Goal: Feedback & Contribution: Leave review/rating

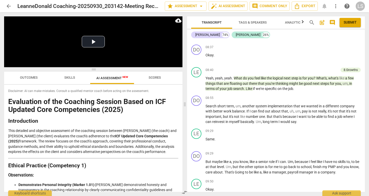
scroll to position [652, 0]
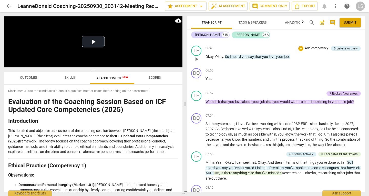
drag, startPoint x: 296, startPoint y: 86, endPoint x: 298, endPoint y: 61, distance: 25.0
click at [299, 51] on div "+ Add competency 6.Listens Actively" at bounding box center [330, 49] width 63 height 6
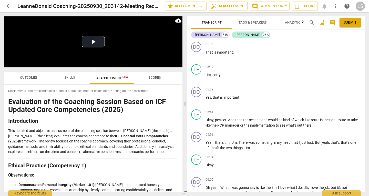
scroll to position [0, 0]
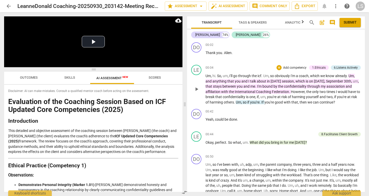
click at [320, 67] on div "1.Ethicals" at bounding box center [319, 67] width 14 height 5
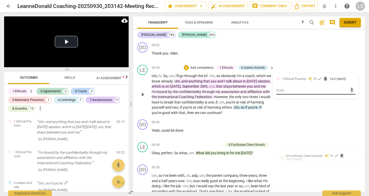
click at [284, 91] on textarea at bounding box center [312, 90] width 71 height 5
paste textarea "What you did well: You opened by clearly stating confidentiality and its limits…"
type textarea "What you did well: You opened by clearly stating confidentiality and its limits…"
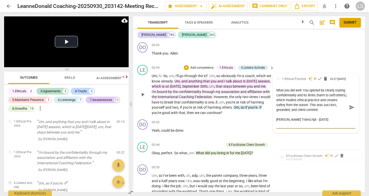
drag, startPoint x: 319, startPoint y: 120, endPoint x: 265, endPoint y: 114, distance: 54.1
click at [265, 114] on div "LE play_arrow pause 00:04 + Add competency 1.Ethicals 6.Listens Actively keyboa…" at bounding box center [249, 90] width 232 height 55
type textarea "What you did well: You opened by clearly stating confidentiality and its limits…"
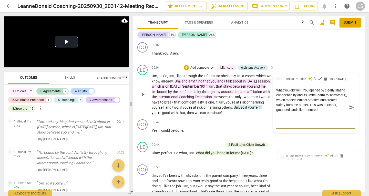
type textarea "What you did well: You opened by clearly stating confidentiality and its limits…"
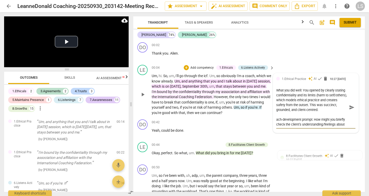
type textarea "What you did well: You opened by clearly stating confidentiality and its limits…"
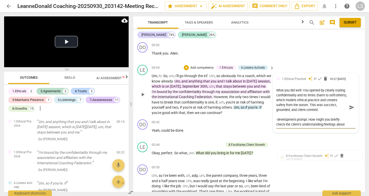
type textarea "What you did well: You opened by clearly stating confidentiality and its limits…"
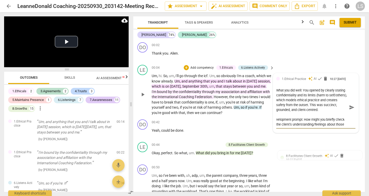
type textarea "What you did well: You opened by clearly stating confidentiality and its limits…"
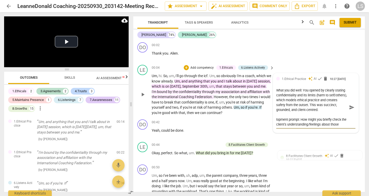
type textarea "What you did well: You opened by clearly stating confidentiality and its limits…"
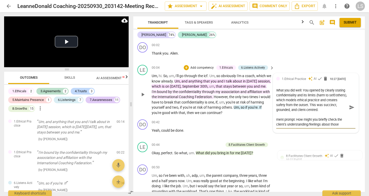
type textarea "What you did well: You opened by clearly stating confidentiality and its limits…"
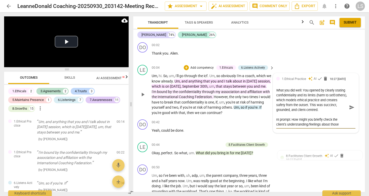
type textarea "What you did well: You opened by clearly stating confidentiality and its limits…"
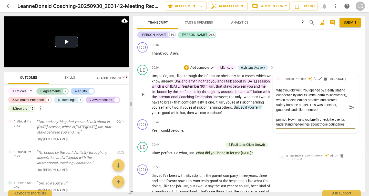
type textarea "What you did well: You opened by clearly stating confidentiality and its limits…"
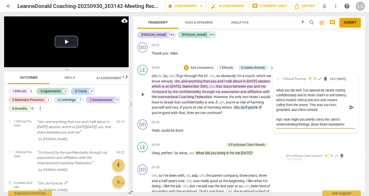
type textarea "What you did well: You opened by clearly stating confidentiality and its limits…"
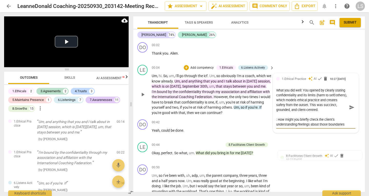
type textarea "What you did well: You opened by clearly stating confidentiality and its limits…"
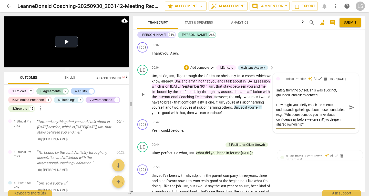
type textarea "What you did well: You opened by clearly stating confidentiality and its limits…"
click at [351, 105] on span "send" at bounding box center [352, 108] width 6 height 6
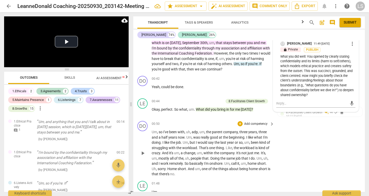
scroll to position [0, 0]
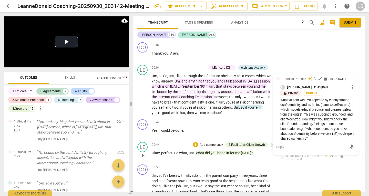
click at [244, 153] on span "[DATE]" at bounding box center [246, 153] width 11 height 4
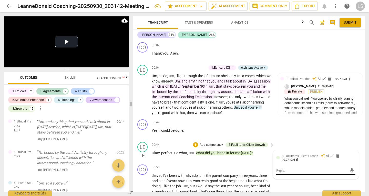
click at [284, 173] on textarea at bounding box center [312, 170] width 71 height 5
paste textarea "What you did well: You invited the client’s focus (“What did you bring in for m…"
type textarea "What you did well: You invited the client’s focus (“What did you bring in for m…"
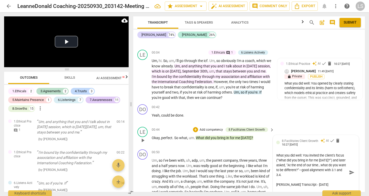
drag, startPoint x: 327, startPoint y: 185, endPoint x: 279, endPoint y: 180, distance: 48.1
click at [279, 180] on textarea "What you did well: You invited the client’s focus (“What did you bring in for m…" at bounding box center [312, 172] width 71 height 39
type textarea "What you did well: You invited the client’s focus (“What did you bring in for m…"
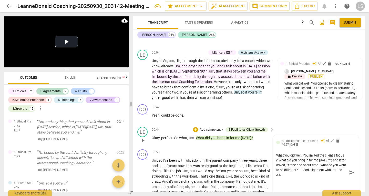
type textarea "What you did well: You invited the client’s focus (“What did you bring in for m…"
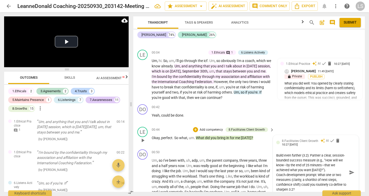
scroll to position [41, 0]
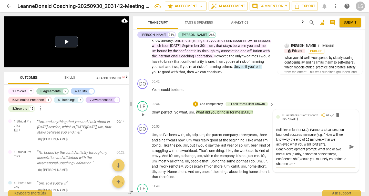
type textarea "What you did well: You invited the client’s focus (“What did you bring in for m…"
click at [351, 146] on span "send" at bounding box center [352, 147] width 6 height 6
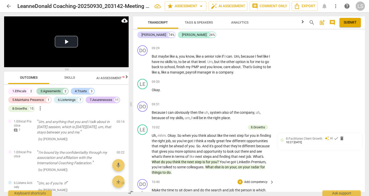
scroll to position [1093, 0]
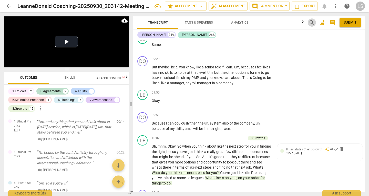
click at [313, 22] on span "search" at bounding box center [312, 22] width 6 height 6
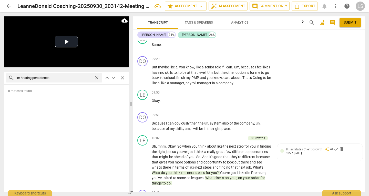
click at [19, 77] on input "im hearing persistence" at bounding box center [54, 78] width 76 height 8
click at [65, 78] on input "hearing persistence" at bounding box center [54, 78] width 76 height 8
type input "hearing persistence"
click at [96, 77] on span "close" at bounding box center [96, 77] width 5 height 5
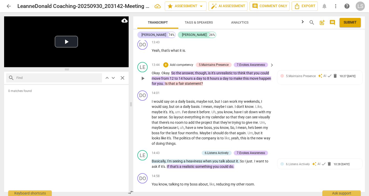
scroll to position [1719, 0]
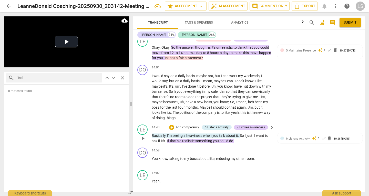
click at [230, 138] on span "about" at bounding box center [231, 136] width 10 height 4
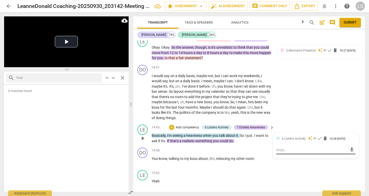
click at [280, 153] on textarea at bounding box center [312, 150] width 71 height 5
paste textarea "What you did well: You acknowledged emotions and context (e.g., noticing “heavi…"
type textarea "What you did well: You acknowledged emotions and context (e.g., noticing “heavi…"
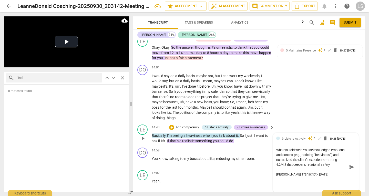
scroll to position [1724, 0]
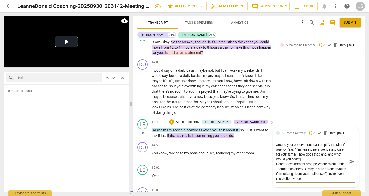
drag, startPoint x: 318, startPoint y: 177, endPoint x: 273, endPoint y: 176, distance: 44.9
click at [273, 176] on div "6.Listens Actively auto_awesome AI check delete 10:28 [DATE] What you did well:…" at bounding box center [315, 158] width 85 height 60
type textarea "What you did well: You acknowledged emotions and context (e.g., noticing “heavi…"
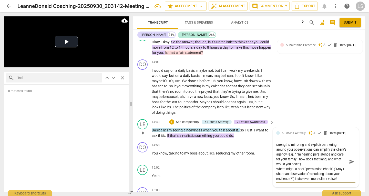
type textarea "What you did well: You acknowledged emotions and context (e.g., noticing “heavi…"
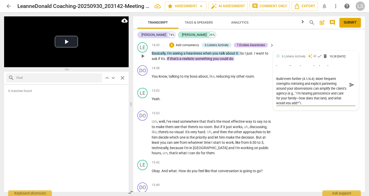
scroll to position [2, 0]
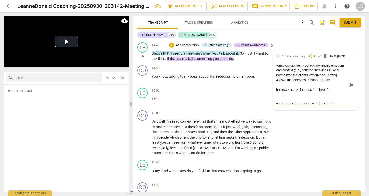
drag, startPoint x: 326, startPoint y: 105, endPoint x: 273, endPoint y: 101, distance: 52.8
click at [273, 101] on div "6.Listens Actively auto_awesome AI check delete 10:28 [DATE] What you did well:…" at bounding box center [315, 81] width 85 height 60
type textarea "What you did well: You acknowledged emotions and context (e.g., noticing “heavi…"
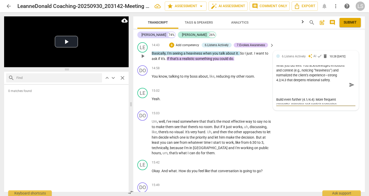
type textarea "What you did well: You acknowledged emotions and context (e.g., noticing “heavi…"
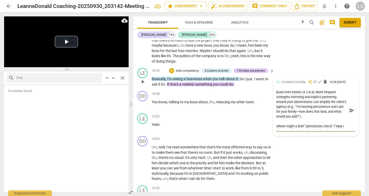
scroll to position [39, 0]
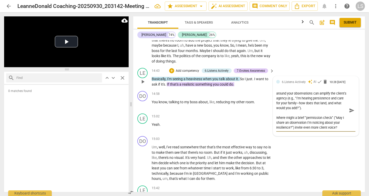
type textarea "What you did well: You acknowledged emotions and context (e.g., noticing “heavi…"
click at [351, 113] on span "send" at bounding box center [352, 111] width 6 height 6
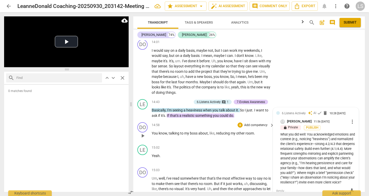
scroll to position [1745, 0]
click at [216, 118] on span "you" at bounding box center [216, 115] width 7 height 4
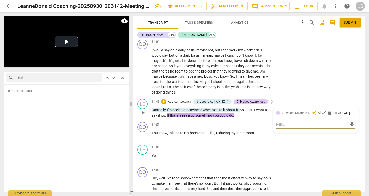
click at [278, 127] on textarea at bounding box center [312, 124] width 71 height 5
paste textarea "What you did well: You stayed with both the “who” (values, energy, emotions) an…"
type textarea "What you did well: You stayed with both the “who” (values, energy, emotions) an…"
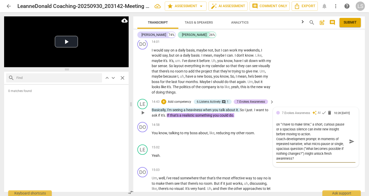
drag, startPoint x: 317, startPoint y: 154, endPoint x: 275, endPoint y: 155, distance: 42.6
click at [275, 155] on div "7.Evokes Awareness auto_awesome AI check delete 10:28 [DATE] What you did well:…" at bounding box center [315, 137] width 85 height 60
type textarea "What you did well: You stayed with both the “who” (values, energy, emotions) an…"
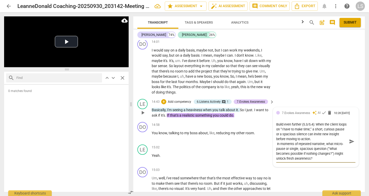
type textarea "What you did well: You stayed with both the “who” (values, energy, emotions) an…"
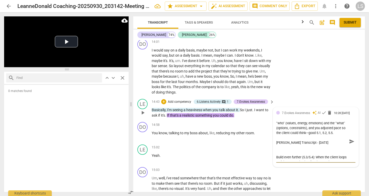
scroll to position [0, 0]
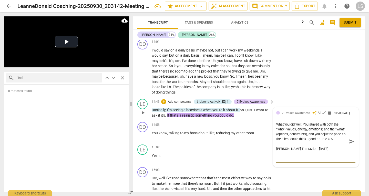
drag, startPoint x: 324, startPoint y: 168, endPoint x: 273, endPoint y: 162, distance: 51.1
click at [273, 162] on div "7.Evokes Awareness auto_awesome AI check delete 10:28 [DATE] What you did well:…" at bounding box center [315, 137] width 85 height 60
type textarea "What you did well: You stayed with both the “who” (values, energy, emotions) an…"
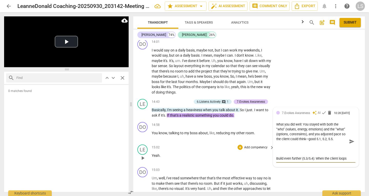
type textarea "What you did well: You stayed with both the “who” (values, energy, emotions) an…"
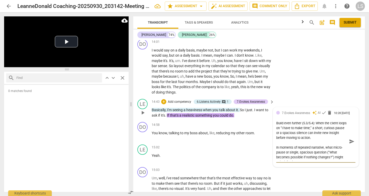
scroll to position [34, 0]
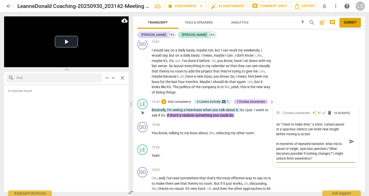
type textarea "What you did well: You stayed with both the “who” (values, energy, emotions) an…"
click at [352, 144] on span "send" at bounding box center [352, 142] width 6 height 6
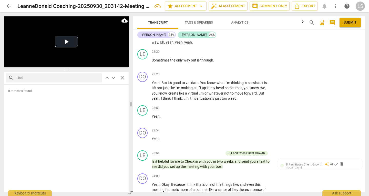
scroll to position [2873, 0]
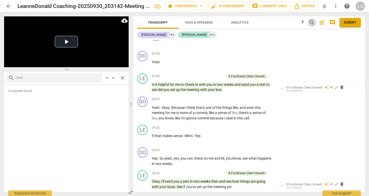
click at [312, 20] on span "search" at bounding box center [312, 22] width 6 height 6
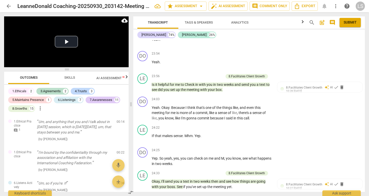
click at [313, 23] on span "search" at bounding box center [312, 22] width 6 height 6
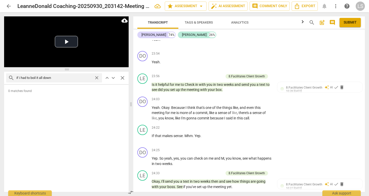
type input "if i had to boil it all down"
click at [71, 79] on input "if i had to boil it all down" at bounding box center [54, 78] width 76 height 8
drag, startPoint x: 51, startPoint y: 80, endPoint x: 0, endPoint y: 72, distance: 51.2
click at [0, 72] on div "Play Video move_up Play Current Time 00:00 / Duration Time 26:43 Progress : 0.0…" at bounding box center [65, 104] width 131 height 184
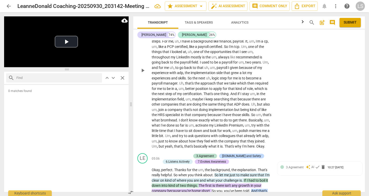
scroll to position [359, 0]
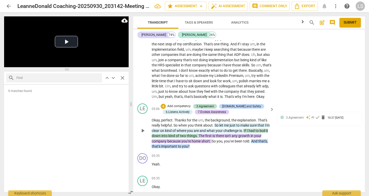
click at [256, 133] on span "had" at bounding box center [252, 131] width 7 height 4
click at [283, 131] on textarea at bounding box center [312, 128] width 71 height 5
paste textarea "What you did well: You summarized succinctly (“If I had to boil it down…”)—nice…"
type textarea "What you did well: You summarized succinctly (“If I had to boil it down…”)—nice…"
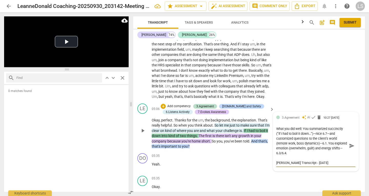
scroll to position [26, 0]
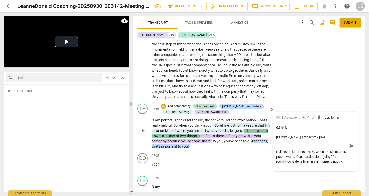
drag, startPoint x: 278, startPoint y: 150, endPoint x: 277, endPoint y: 136, distance: 13.9
click at [277, 136] on textarea "What you did well: You summarized succinctly (“If I had to boil it down…”)—nice…" at bounding box center [312, 145] width 71 height 39
type textarea "What you did well: You summarized succinctly (“If I had to boil it down…”)—nice…"
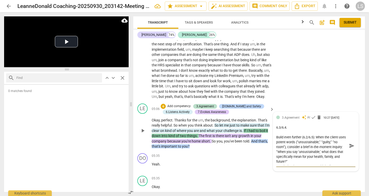
scroll to position [44, 0]
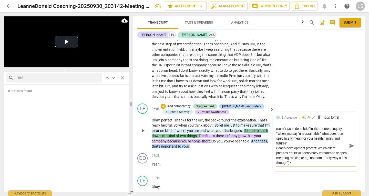
drag, startPoint x: 318, startPoint y: 154, endPoint x: 271, endPoint y: 153, distance: 47.2
click at [271, 151] on div "LE play_arrow pause 05:06 + Add competency 3.Agreement [DOMAIN_NAME] and Safety…" at bounding box center [249, 127] width 232 height 50
type textarea "What you did well: You summarized succinctly (“If I had to boil it down…”)—nice…"
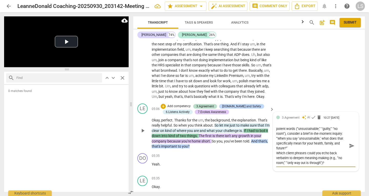
type textarea "What you did well: You summarized succinctly (“If I had to boil it down…”)—nice…"
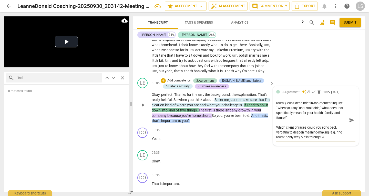
type textarea "What you did well: You summarized succinctly (“If I had to boil it down…”)—nice…"
click at [350, 123] on span "send" at bounding box center [352, 121] width 6 height 6
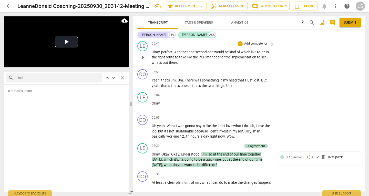
scroll to position [616, 0]
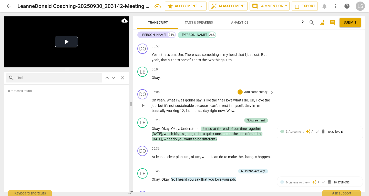
click at [188, 110] on span "14" at bounding box center [188, 111] width 5 height 4
click at [211, 132] on span "quick" at bounding box center [210, 134] width 9 height 4
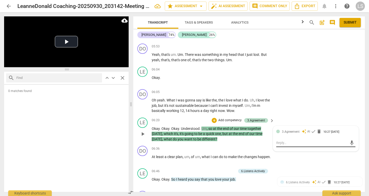
click at [285, 144] on textarea at bounding box center [312, 143] width 71 height 5
paste textarea "What you did well: You asked open, one-at-a-time questions about thinking/feeli…"
type textarea "What you did well: You asked open, one-at-a-time questions about thinking/feeli…"
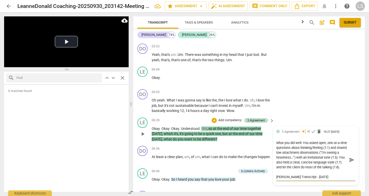
scroll to position [26, 0]
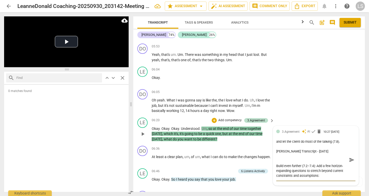
drag, startPoint x: 280, startPoint y: 165, endPoint x: 276, endPoint y: 153, distance: 12.5
click at [277, 153] on textarea "What you did well: You asked open, one-at-a-time questions about thinking/feeli…" at bounding box center [312, 160] width 71 height 39
type textarea "What you did well: You asked open, one-at-a-time questions about thinking/feeli…"
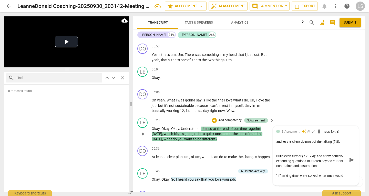
type textarea "What you did well: You asked open, one-at-a-time questions about thinking/feeli…"
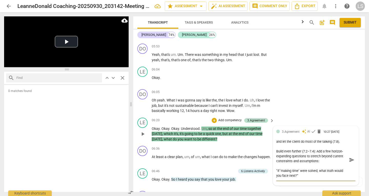
click at [329, 166] on textarea "What you did well: You asked open, one-at-a-time questions about thinking/feeli…" at bounding box center [312, 160] width 71 height 39
type textarea "What you did well: You asked open, one-at-a-time questions about thinking/feeli…"
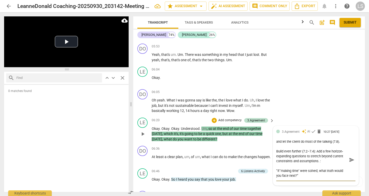
type textarea "What you did well: You asked open, one-at-a-time questions about thinking/feeli…"
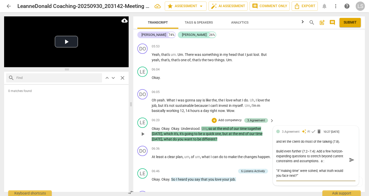
type textarea "What you did well: You asked open, one-at-a-time questions about thinking/feeli…"
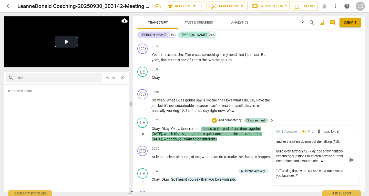
type textarea "What you did well: You asked open, one-at-a-time questions about thinking/feeli…"
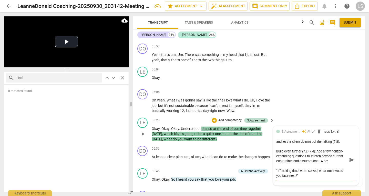
type textarea "What you did well: You asked open, one-at-a-time questions about thinking/feeli…"
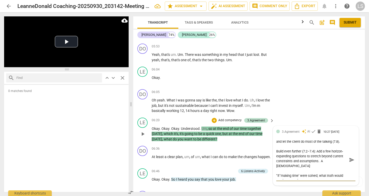
type textarea "What you did well: You asked open, one-at-a-time questions about thinking/feeli…"
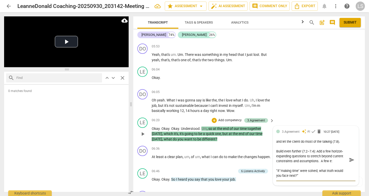
type textarea "What you did well: You asked open, one-at-a-time questions about thinking/feeli…"
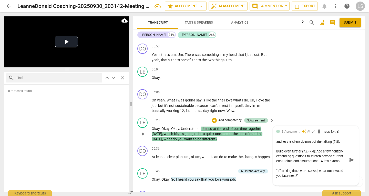
type textarea "What you did well: You asked open, one-at-a-time questions about thinking/feeli…"
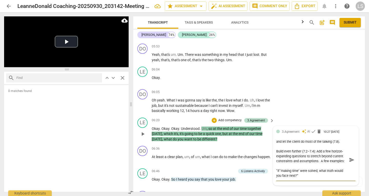
type textarea "What you did well: You asked open, one-at-a-time questions about thinking/feeli…"
click at [353, 159] on span "send" at bounding box center [352, 160] width 6 height 6
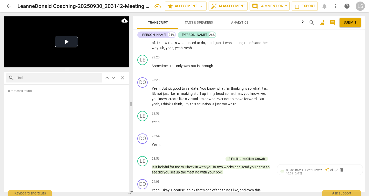
scroll to position [2822, 0]
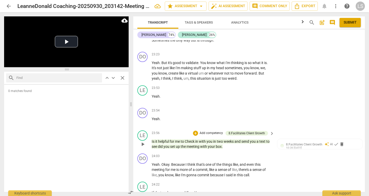
click at [259, 144] on span "a" at bounding box center [258, 142] width 3 height 4
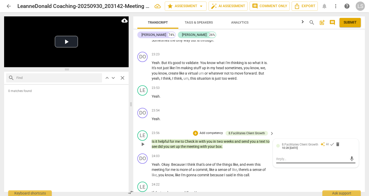
click at [287, 163] on div "mic" at bounding box center [316, 159] width 79 height 8
click at [281, 162] on textarea at bounding box center [312, 159] width 71 height 5
paste textarea "What you did well: You partnered around forward movement: clarifying a near-ter…"
type textarea "What you did well: You partnered around forward movement: clarifying a near-ter…"
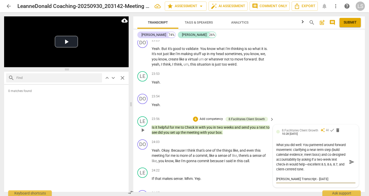
scroll to position [26, 0]
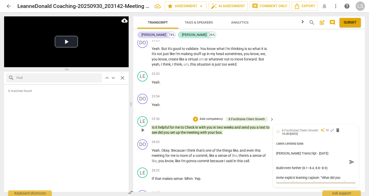
drag, startPoint x: 282, startPoint y: 170, endPoint x: 280, endPoint y: 161, distance: 9.2
click at [280, 161] on textarea "What you did well: You partnered around forward movement: clarifying a near-ter…" at bounding box center [312, 162] width 71 height 39
type textarea "What you did well: You partnered around forward movement: clarifying a near-ter…"
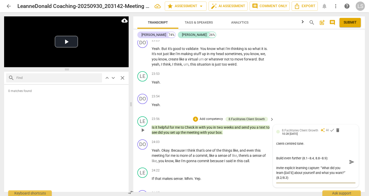
type textarea "What you did well: You partnered around forward movement: clarifying a near-ter…"
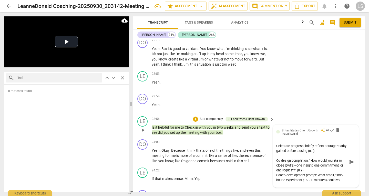
scroll to position [93, 0]
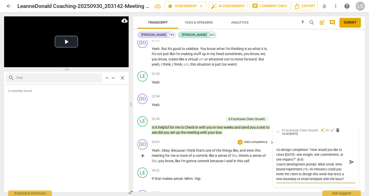
drag, startPoint x: 318, startPoint y: 170, endPoint x: 270, endPoint y: 169, distance: 47.7
click at [270, 169] on div "DO play_arrow pause 00:02 + Add competency keyboard_arrow_right Thank you . Ali…" at bounding box center [249, 116] width 232 height 152
type textarea "What you did well: You partnered around forward movement: clarifying a near-ter…"
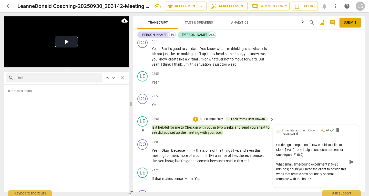
scroll to position [2862, 0]
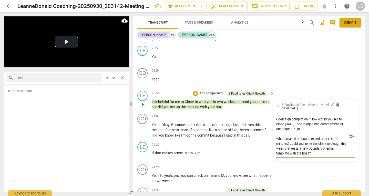
type textarea "What you did well: You partnered around forward movement: clarifying a near-ter…"
click at [350, 139] on span "send" at bounding box center [352, 137] width 6 height 6
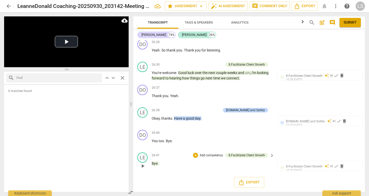
scroll to position [3439, 0]
click at [157, 163] on span "Bye" at bounding box center [155, 164] width 6 height 4
click at [298, 181] on textarea at bounding box center [312, 181] width 71 height 5
paste textarea "[PERSON_NAME], it’s evident that you bring both heart and curiosity to your coa…"
type textarea "[PERSON_NAME], it’s evident that you bring both heart and curiosity to your coa…"
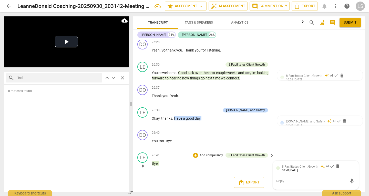
type textarea "[PERSON_NAME], it’s evident that you bring both heart and curiosity to your coa…"
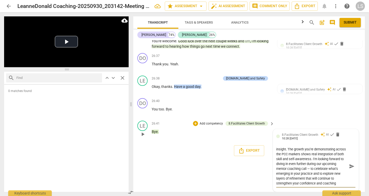
scroll to position [24, 0]
click at [323, 170] on textarea "[PERSON_NAME], it’s evident that you bring both heart and curiosity to your coa…" at bounding box center [312, 166] width 71 height 39
type textarea "[PERSON_NAME], it’s evident that you bring both heart and curiosity to your coa…"
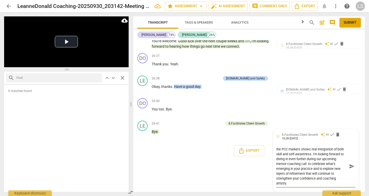
type textarea "[PERSON_NAME], it’s evident that you bring both heart and curiosity to your coa…"
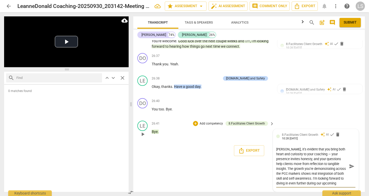
click at [318, 155] on textarea "[PERSON_NAME], it’s evident that you bring both heart and curiosity to your coa…" at bounding box center [312, 166] width 71 height 39
type textarea "[PERSON_NAME], it’s evident that you bring both heart and curiosity to your coa…"
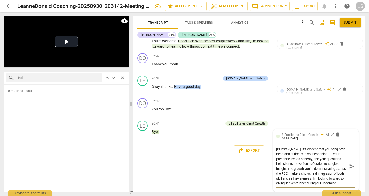
type textarea "[PERSON_NAME], it’s evident that you bring both heart and curiosity to your coa…"
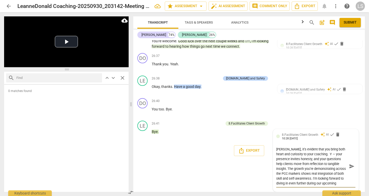
type textarea "[PERSON_NAME], it’s evident that you bring both heart and curiosity to your coa…"
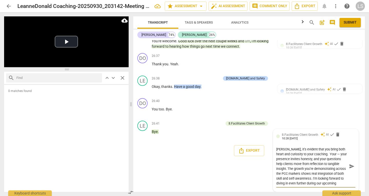
type textarea "[PERSON_NAME], it’s evident that you bring both heart and curiosity to your coa…"
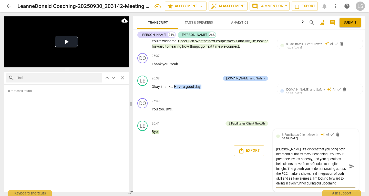
type textarea "[PERSON_NAME], it’s evident that you bring both heart and curiosity to your coa…"
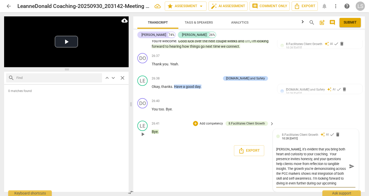
click at [298, 160] on textarea "[PERSON_NAME], it’s evident that you bring both heart and curiosity to your coa…" at bounding box center [312, 166] width 71 height 39
drag, startPoint x: 349, startPoint y: 167, endPoint x: 338, endPoint y: 166, distance: 11.1
click at [349, 167] on span "send" at bounding box center [352, 167] width 6 height 6
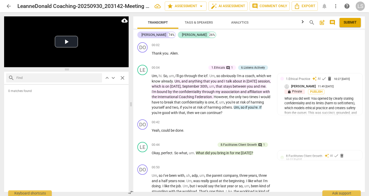
click at [352, 22] on span "Submit" at bounding box center [350, 22] width 13 height 5
